Goal: Subscribe to service/newsletter

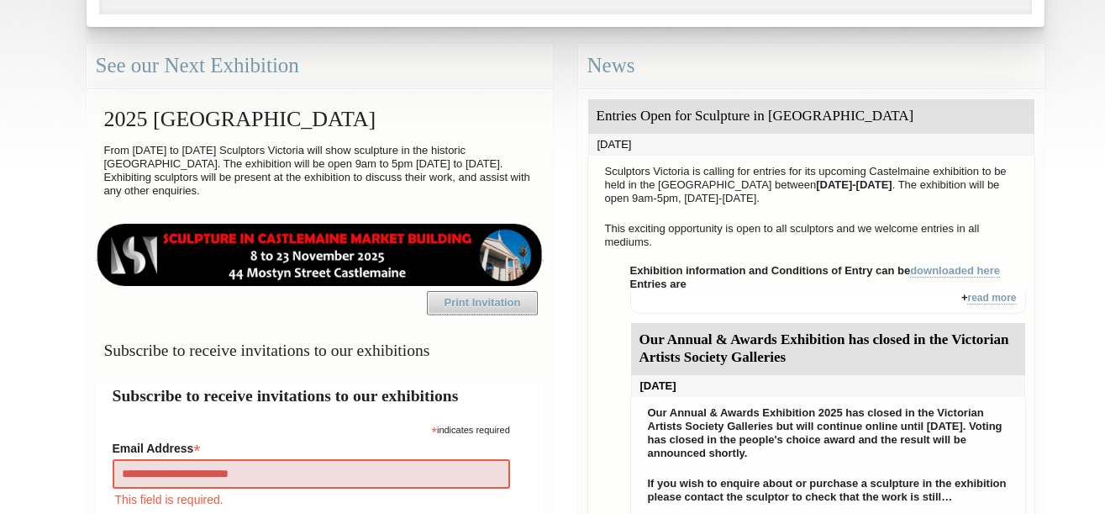
type input "**********"
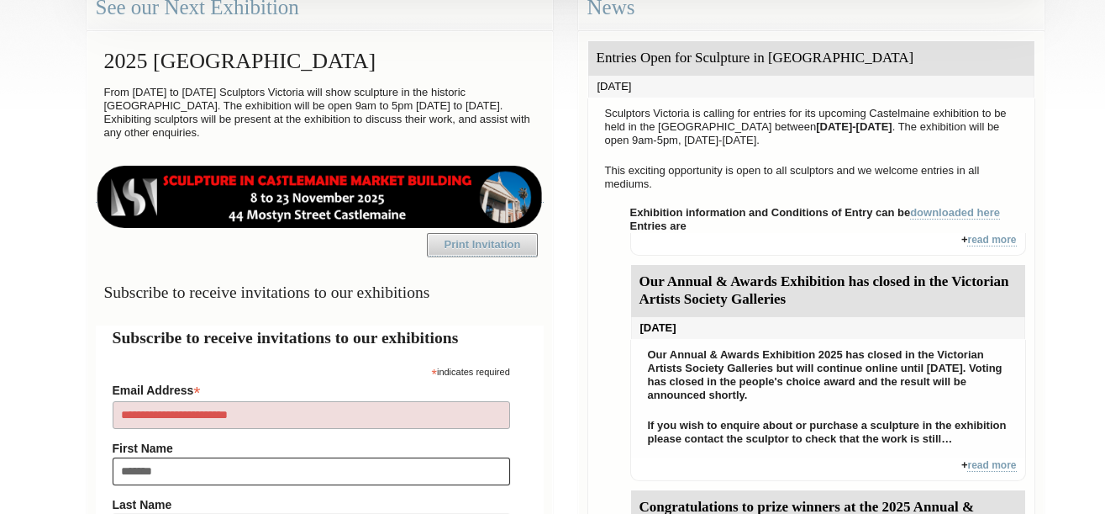
type input "********"
type input "*****"
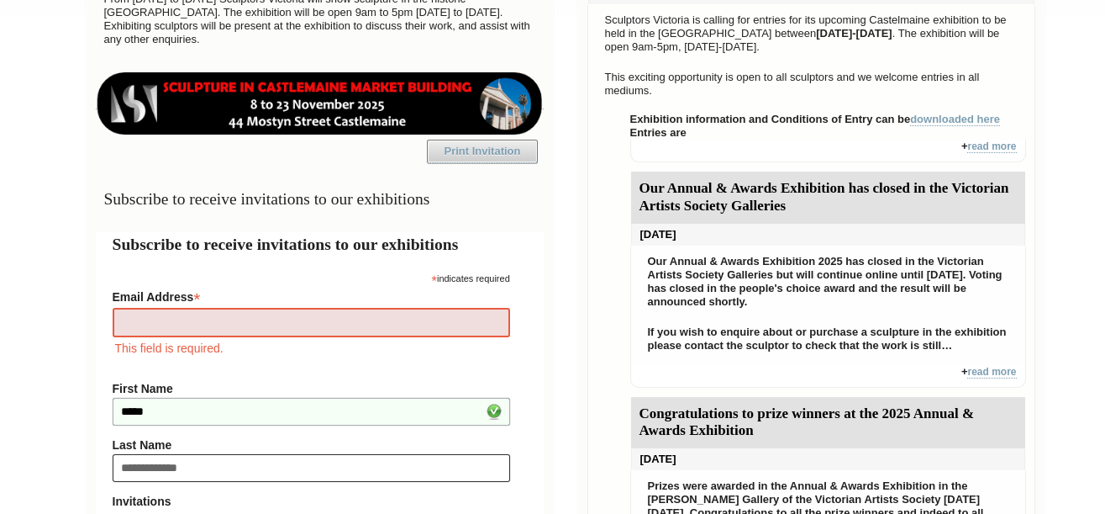
type input "**********"
